Goal: Task Accomplishment & Management: Manage account settings

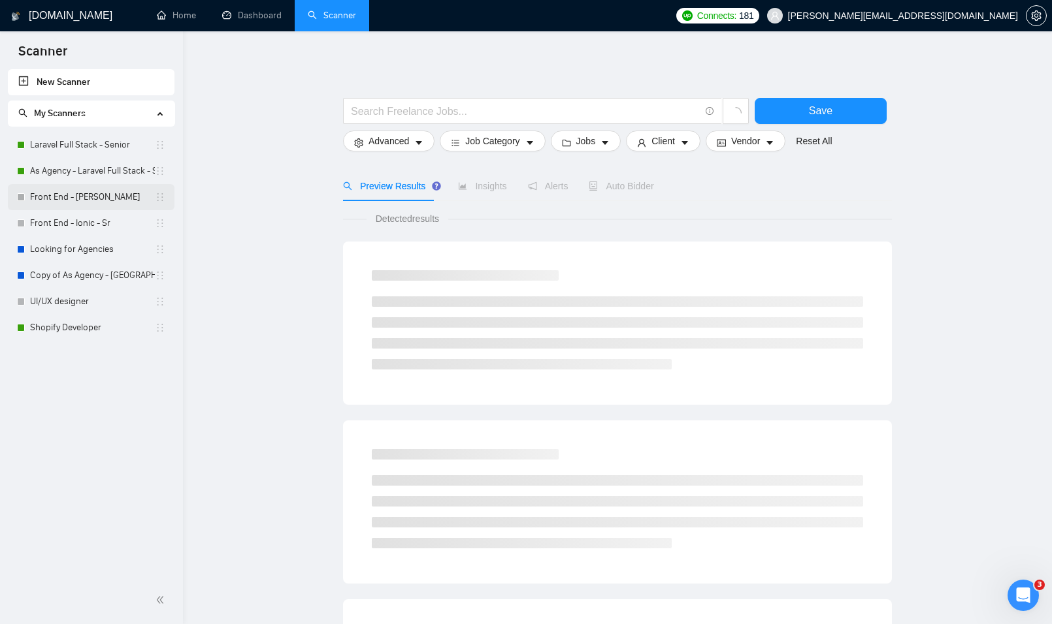
click at [86, 201] on link "Front End - [PERSON_NAME]" at bounding box center [92, 197] width 125 height 26
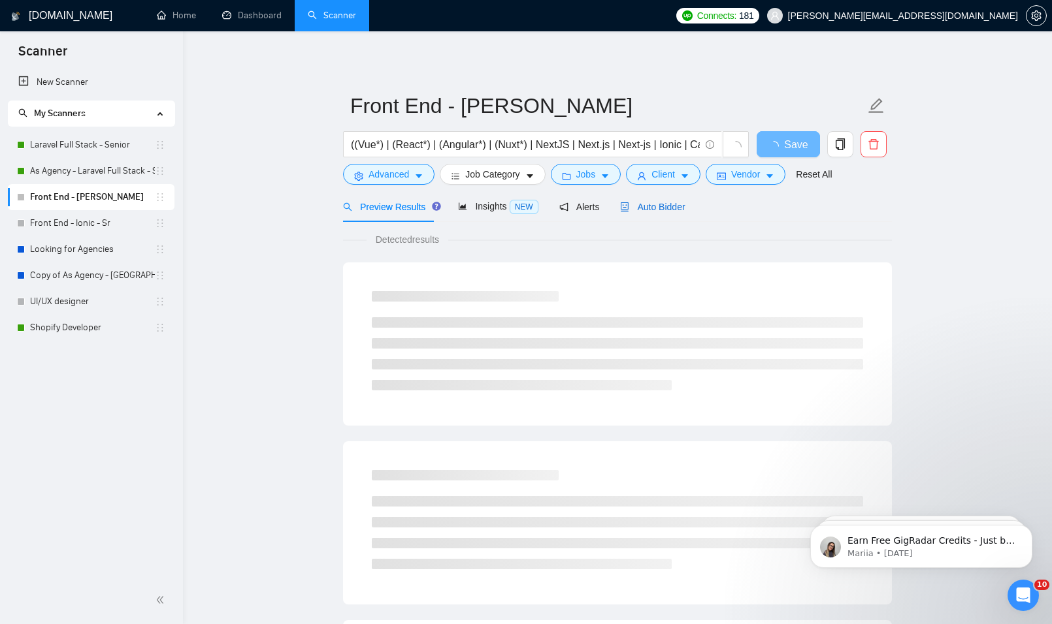
click at [652, 209] on span "Auto Bidder" at bounding box center [652, 207] width 65 height 10
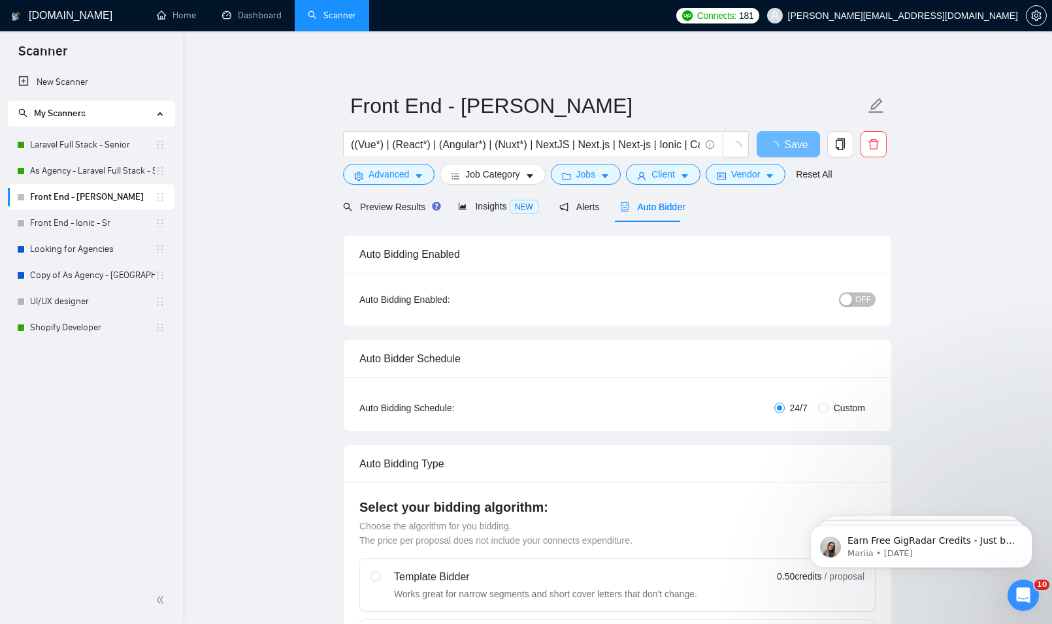
radio input "false"
radio input "true"
checkbox input "true"
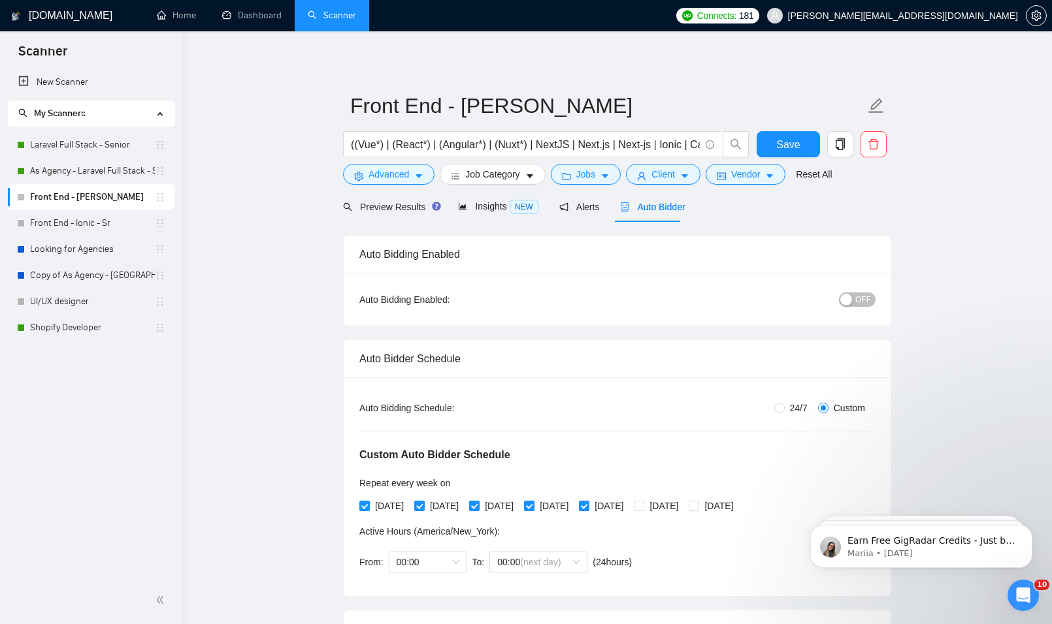
click at [848, 292] on div "OFF" at bounding box center [790, 299] width 172 height 15
click at [575, 208] on span "Alerts" at bounding box center [579, 207] width 40 height 10
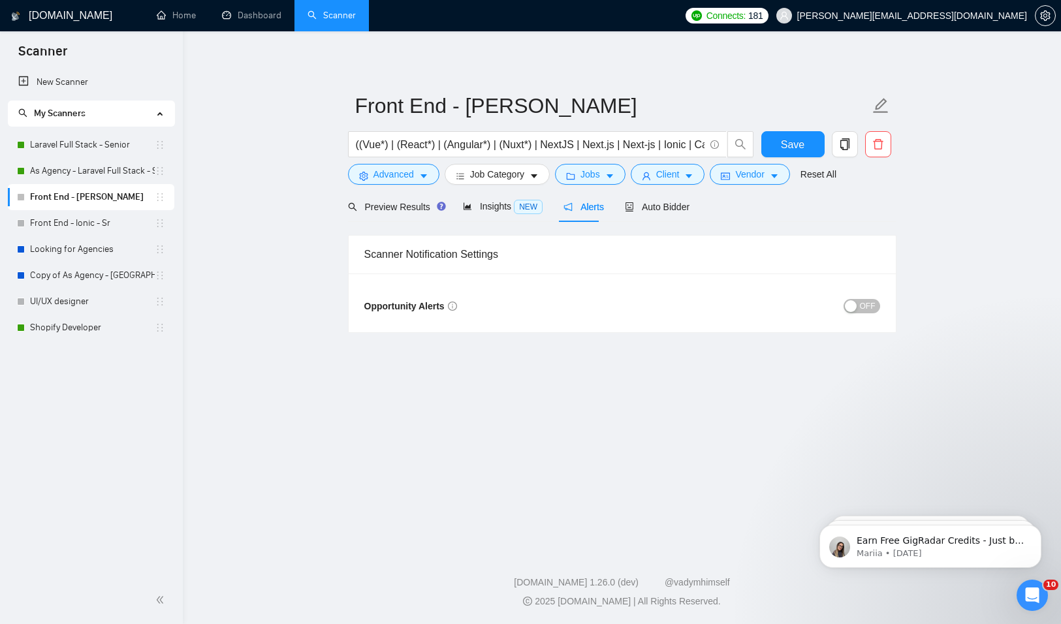
click at [867, 310] on span "OFF" at bounding box center [868, 306] width 16 height 14
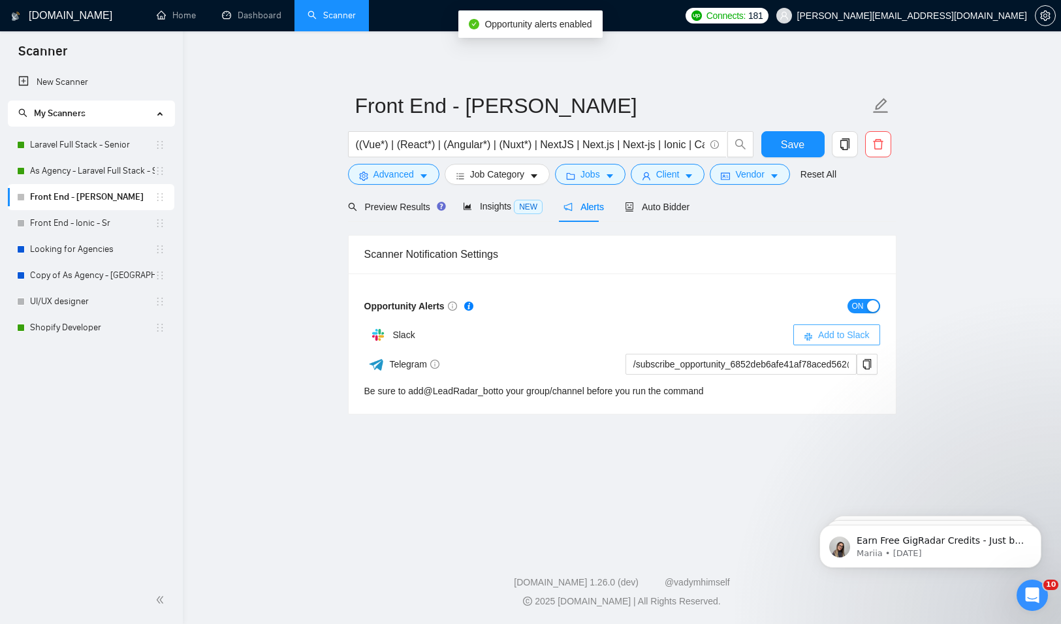
click at [836, 332] on span "Add to Slack" at bounding box center [844, 335] width 52 height 14
click at [673, 204] on span "Auto Bidder" at bounding box center [657, 207] width 65 height 10
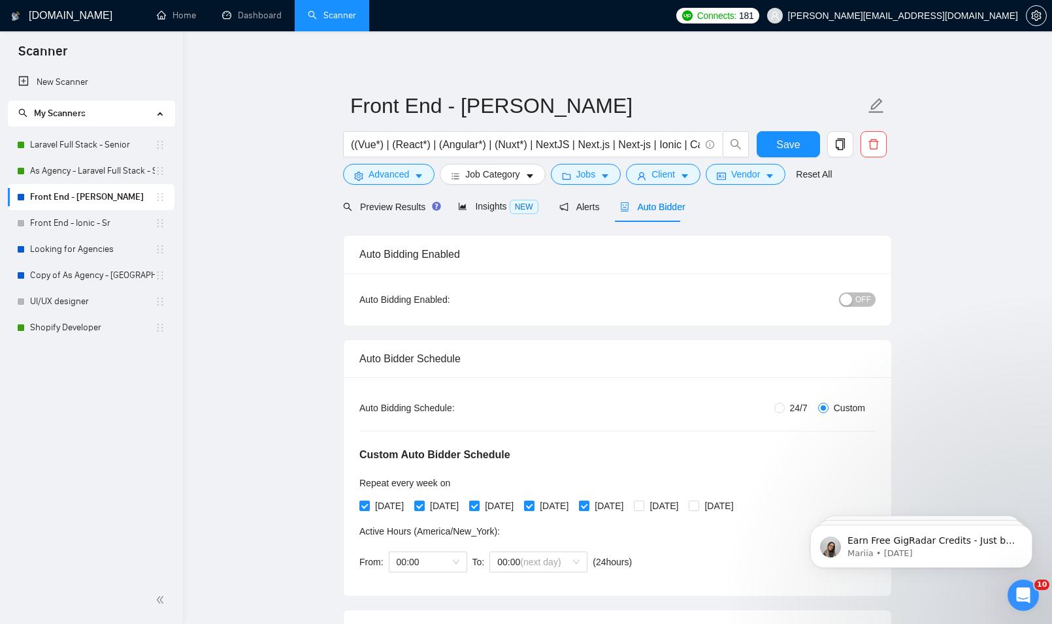
click at [867, 301] on span "OFF" at bounding box center [863, 300] width 16 height 14
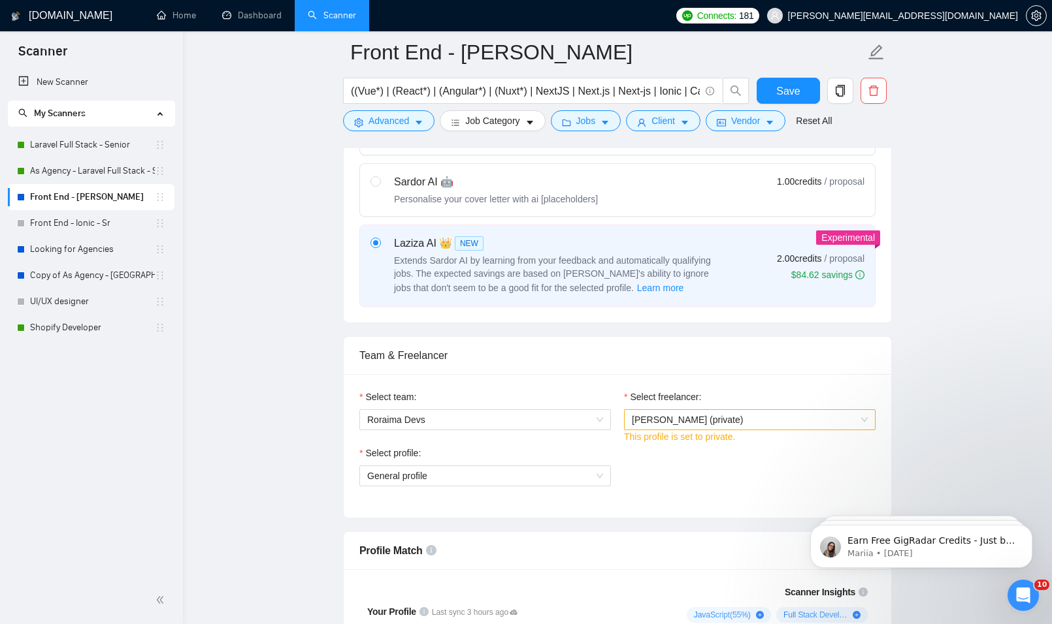
scroll to position [849, 0]
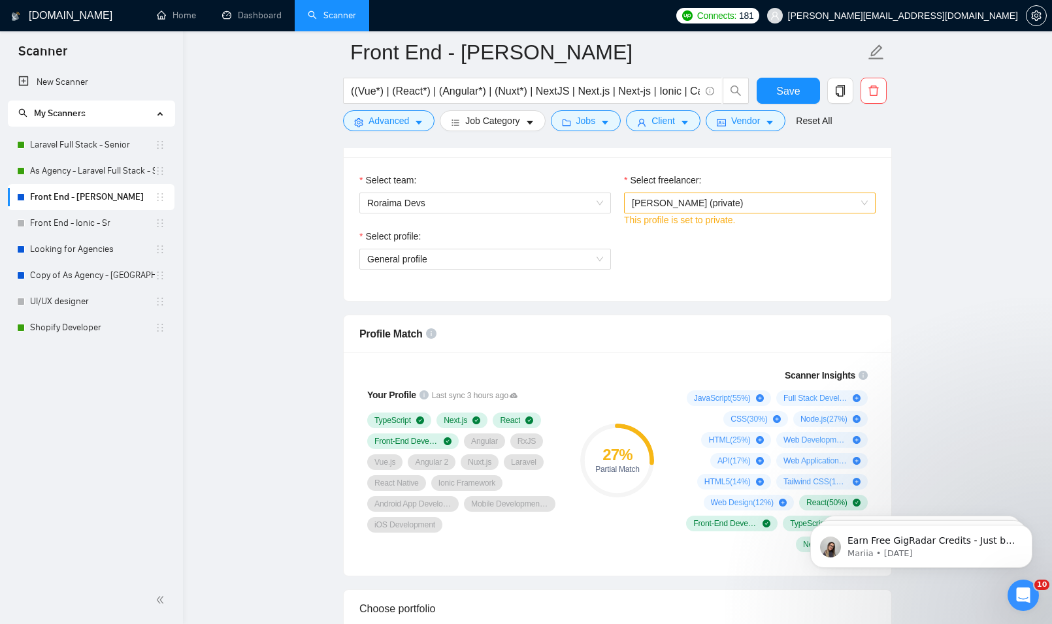
click at [708, 198] on span "[PERSON_NAME] (private)" at bounding box center [687, 203] width 111 height 10
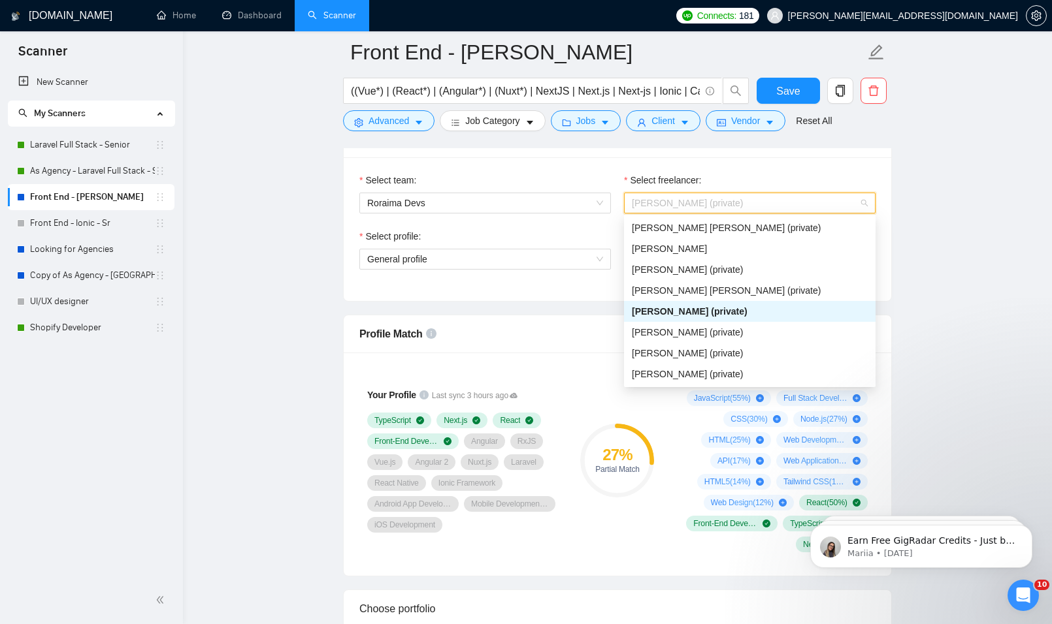
click at [681, 310] on span "[PERSON_NAME] (private)" at bounding box center [690, 311] width 116 height 10
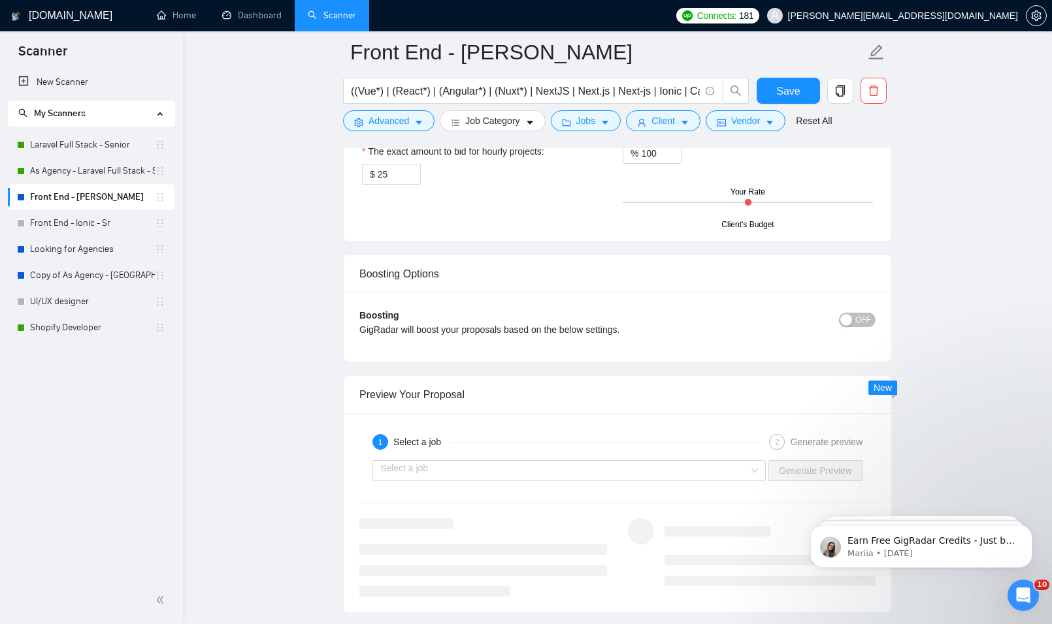
scroll to position [2156, 0]
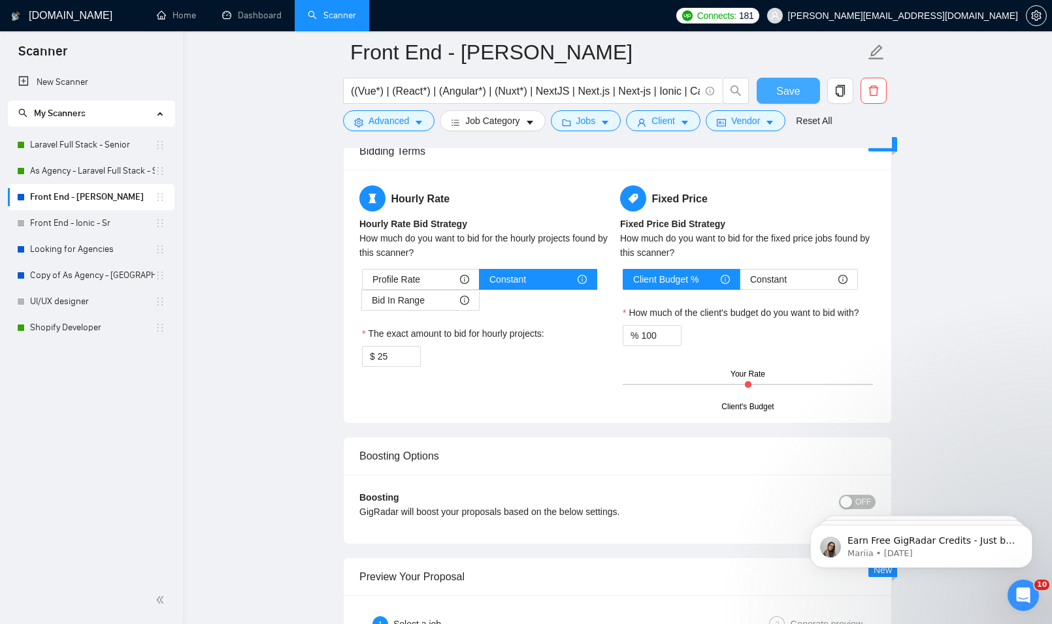
click at [774, 91] on button "Save" at bounding box center [787, 91] width 63 height 26
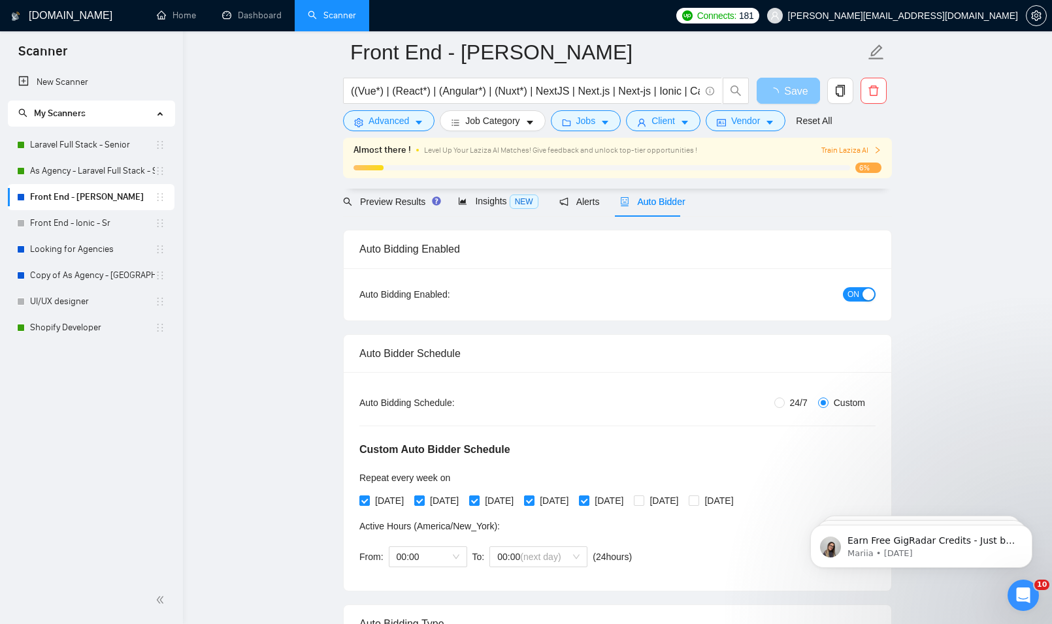
scroll to position [0, 0]
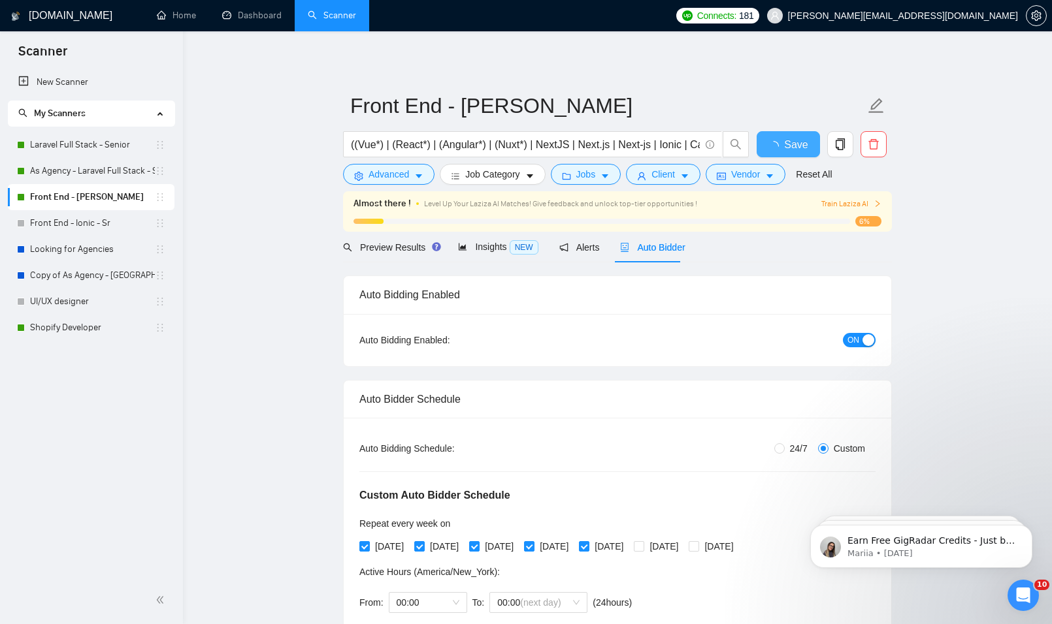
checkbox input "true"
click at [232, 10] on link "Dashboard" at bounding box center [251, 15] width 59 height 11
